Goal: Task Accomplishment & Management: Manage account settings

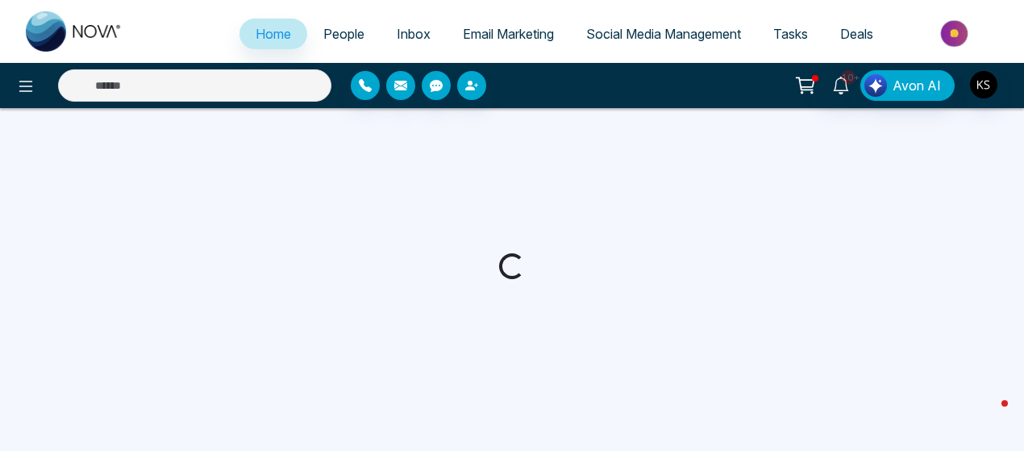
select select "*"
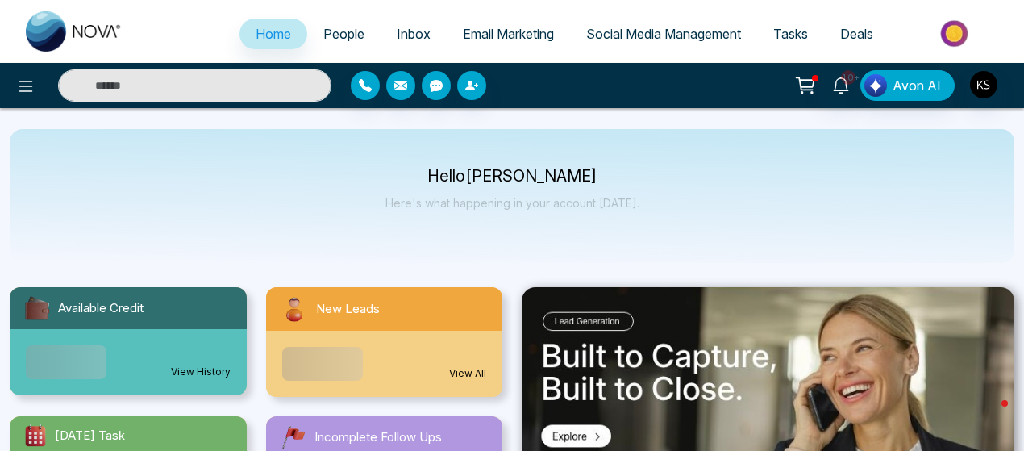
click at [255, 89] on input "text" at bounding box center [194, 85] width 273 height 32
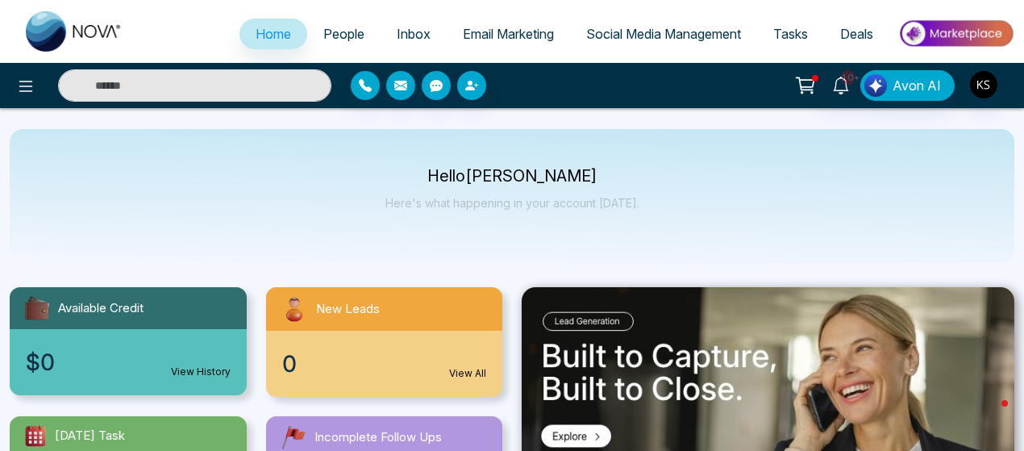
click at [355, 33] on link "People" at bounding box center [343, 34] width 73 height 31
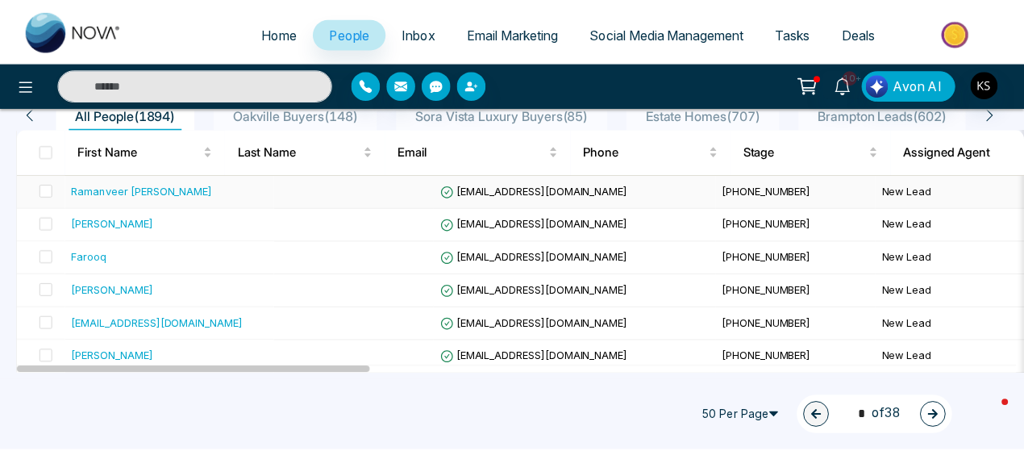
scroll to position [202, 0]
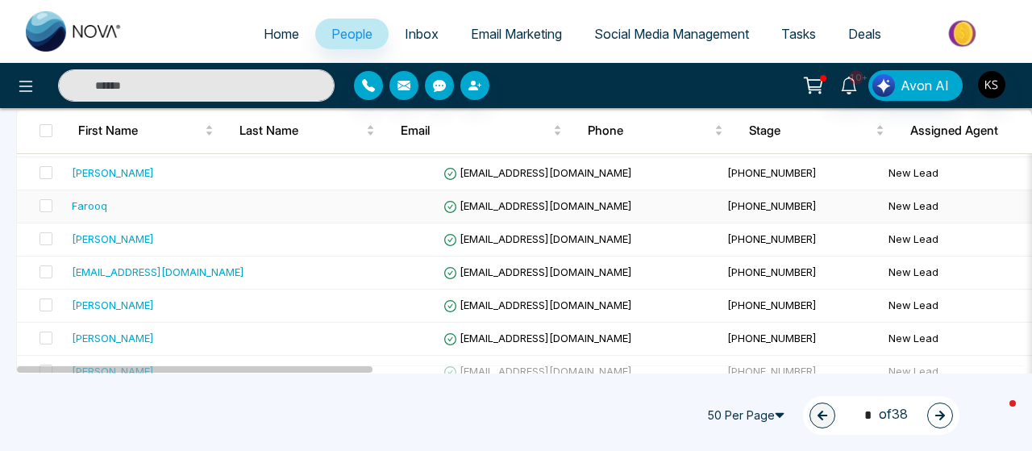
click at [95, 206] on div "Farooq" at bounding box center [89, 206] width 35 height 16
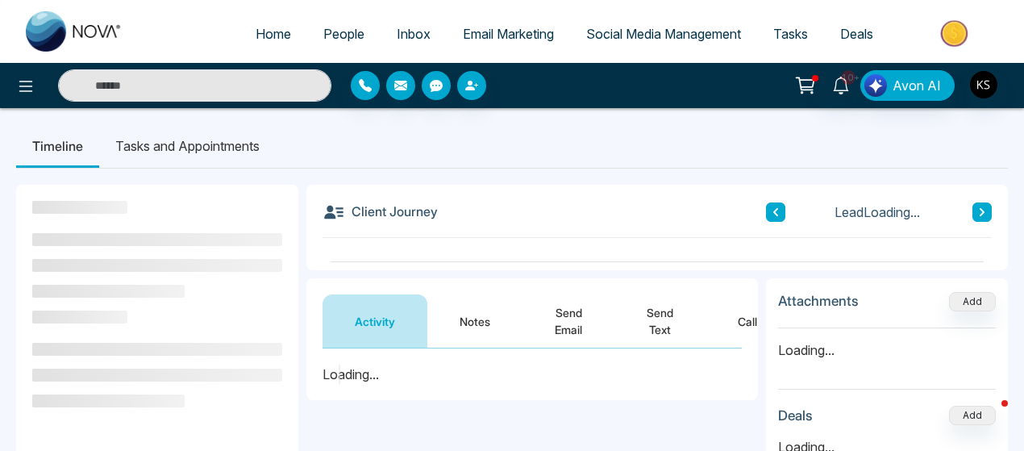
click at [467, 327] on div "Activity Notes Send Email Send Text Call" at bounding box center [532, 313] width 452 height 70
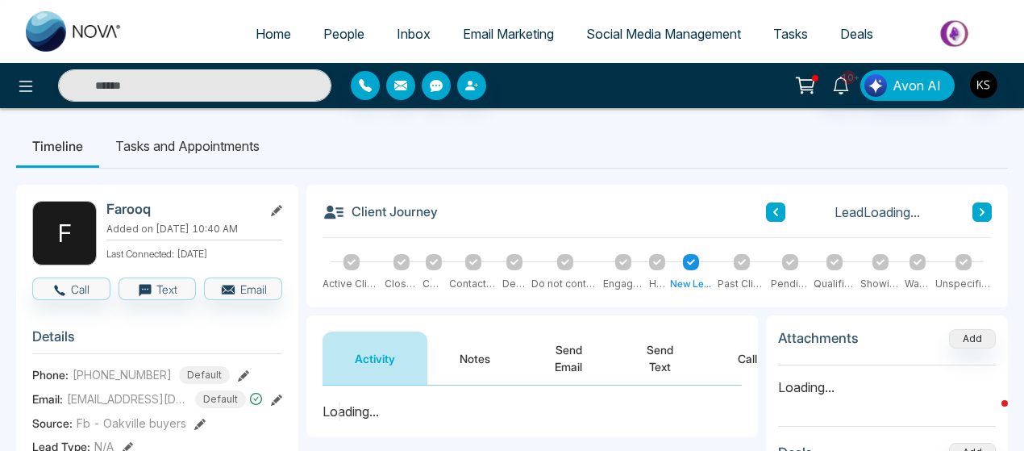
click at [477, 370] on button "Notes" at bounding box center [474, 357] width 95 height 53
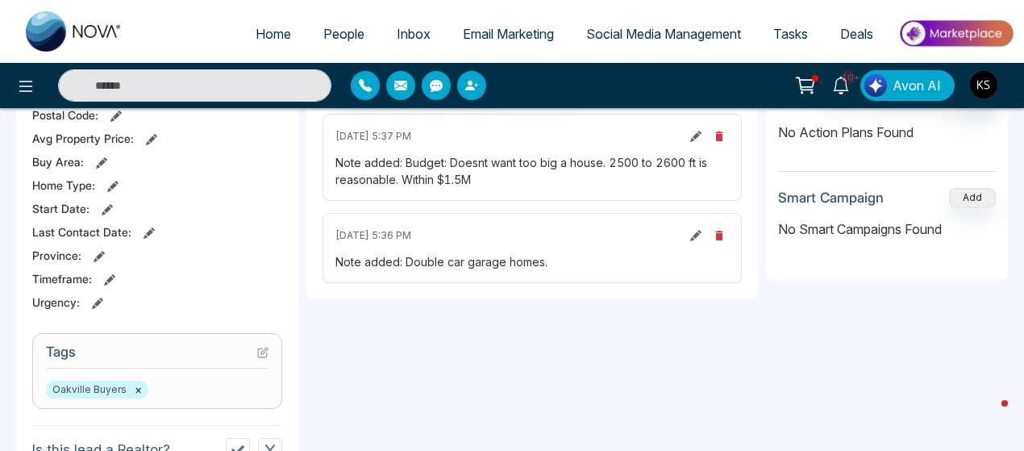
scroll to position [315, 0]
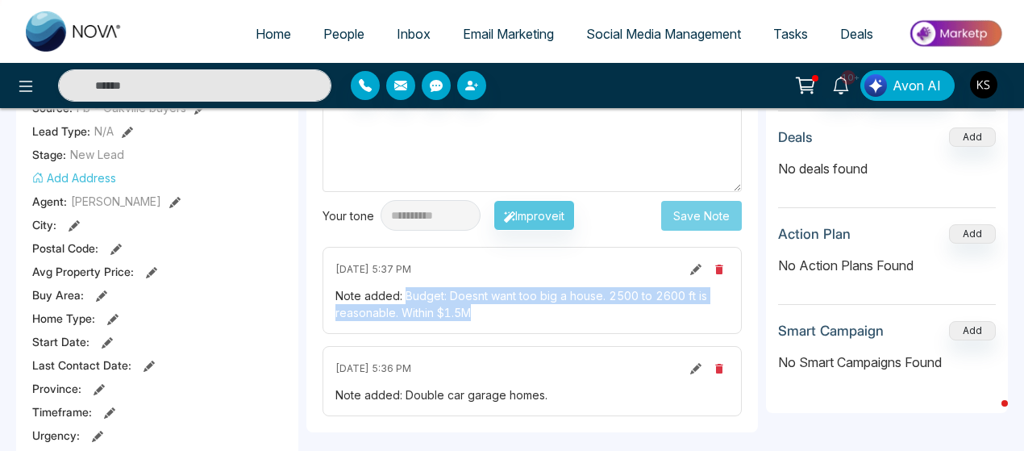
drag, startPoint x: 402, startPoint y: 294, endPoint x: 502, endPoint y: 311, distance: 100.5
click at [502, 311] on div "Note added: Budget: Doesnt want too big a house. 2500 to 2600 ft is reasonable.…" at bounding box center [533, 304] width 394 height 34
copy div "Budget: Doesnt want too big a house. 2500 to 2600 ft is reasonable. Within $1.5M"
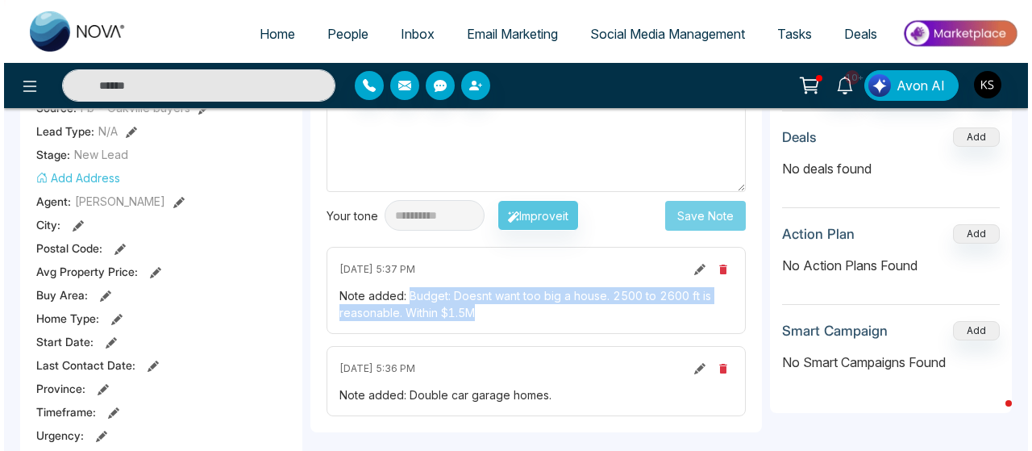
scroll to position [0, 0]
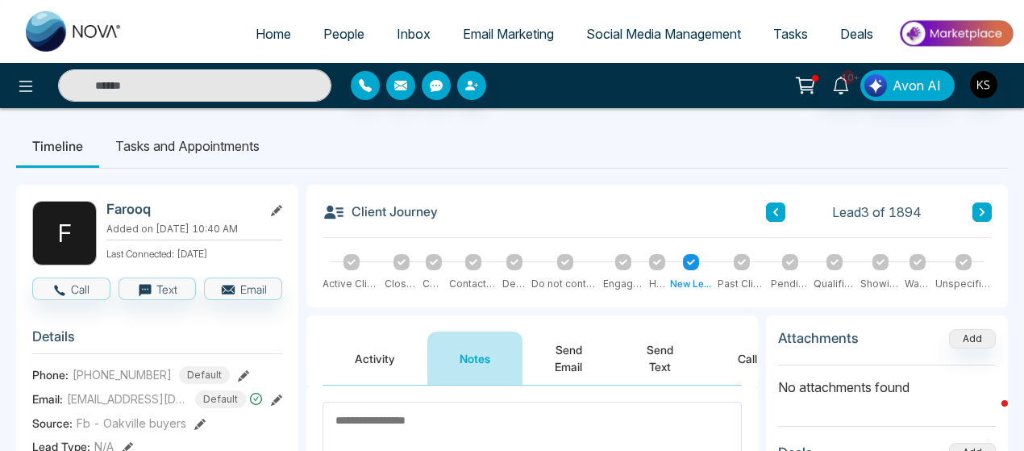
click at [985, 210] on icon at bounding box center [982, 212] width 8 height 10
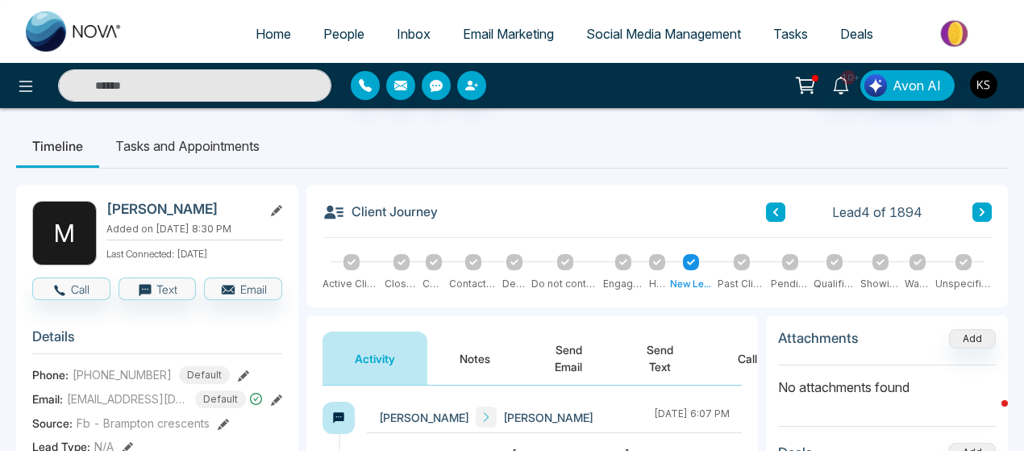
click at [331, 36] on span "People" at bounding box center [343, 34] width 41 height 16
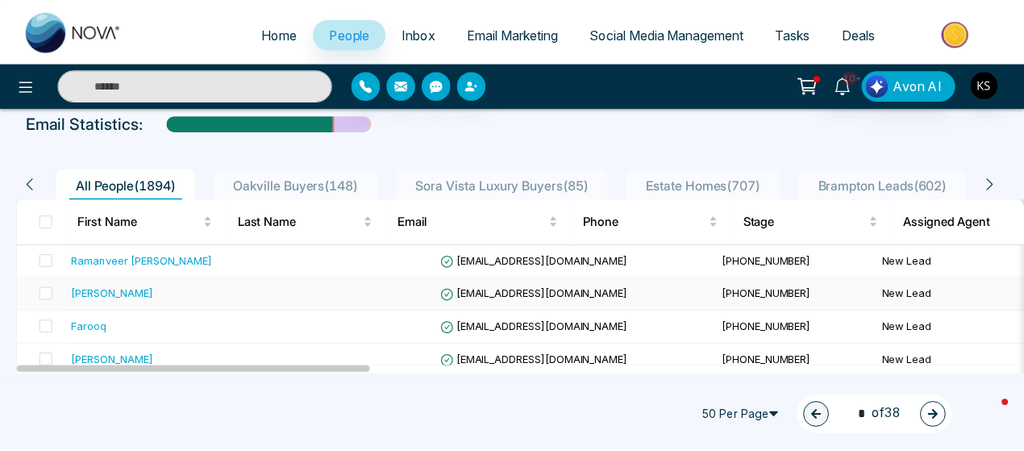
scroll to position [197, 0]
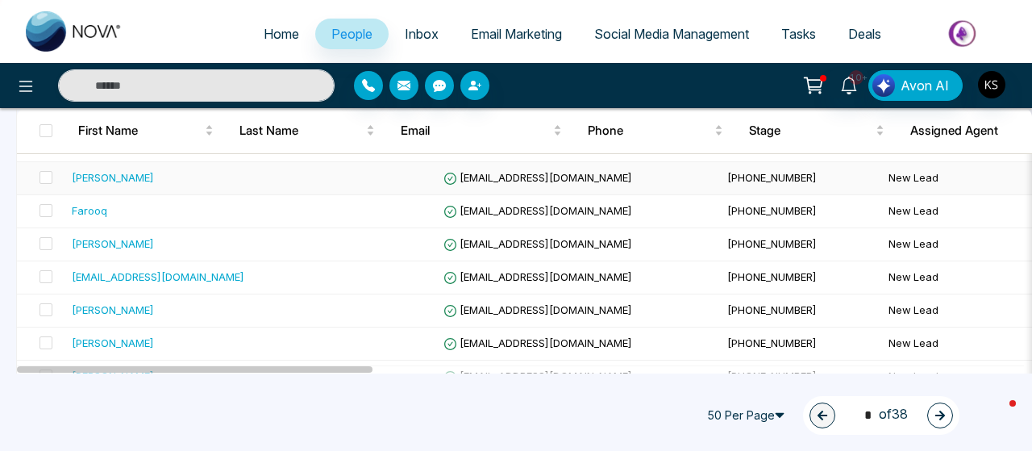
click at [129, 178] on div "Vaseem Khan" at bounding box center [113, 177] width 82 height 16
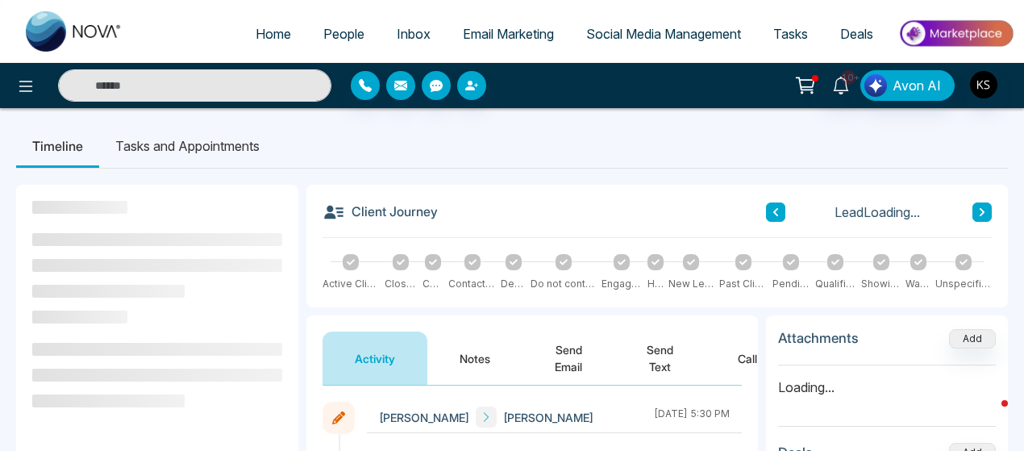
click at [472, 348] on button "Notes" at bounding box center [474, 357] width 95 height 53
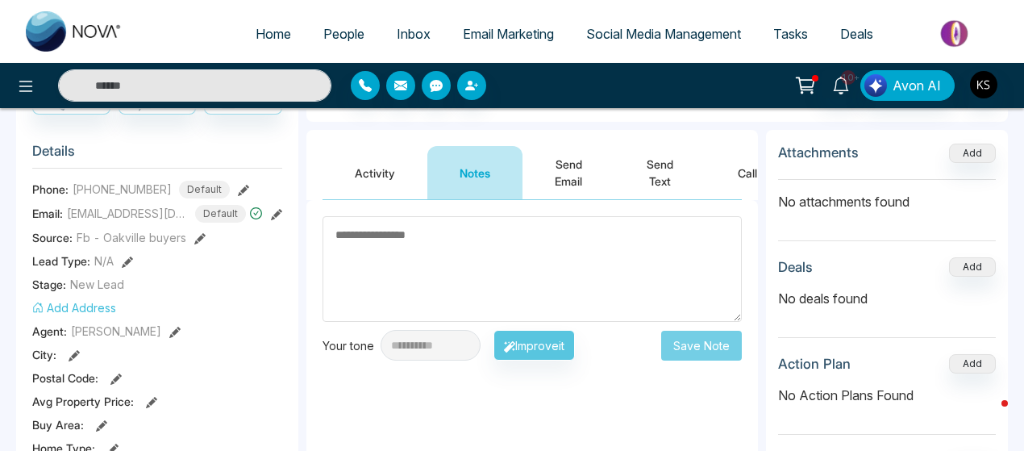
scroll to position [210, 0]
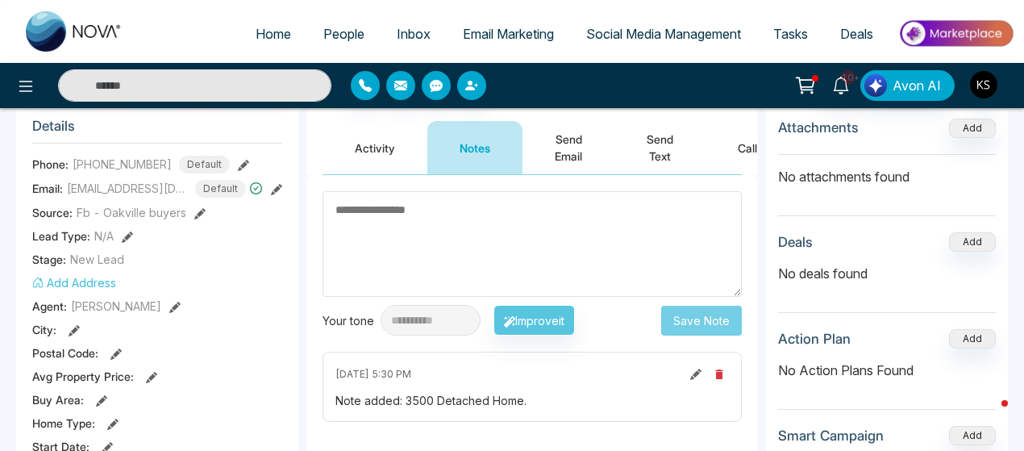
click at [382, 148] on button "Activity" at bounding box center [375, 147] width 105 height 53
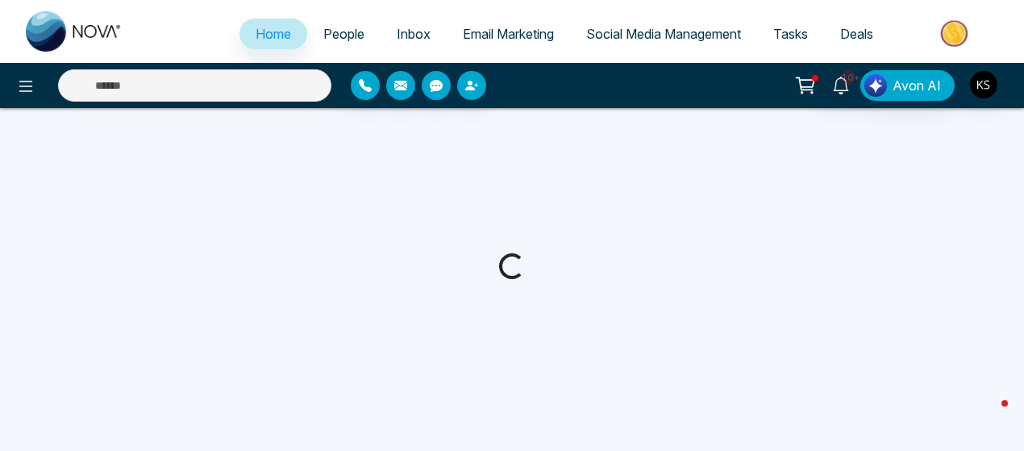
select select "*"
